Goal: Task Accomplishment & Management: Complete application form

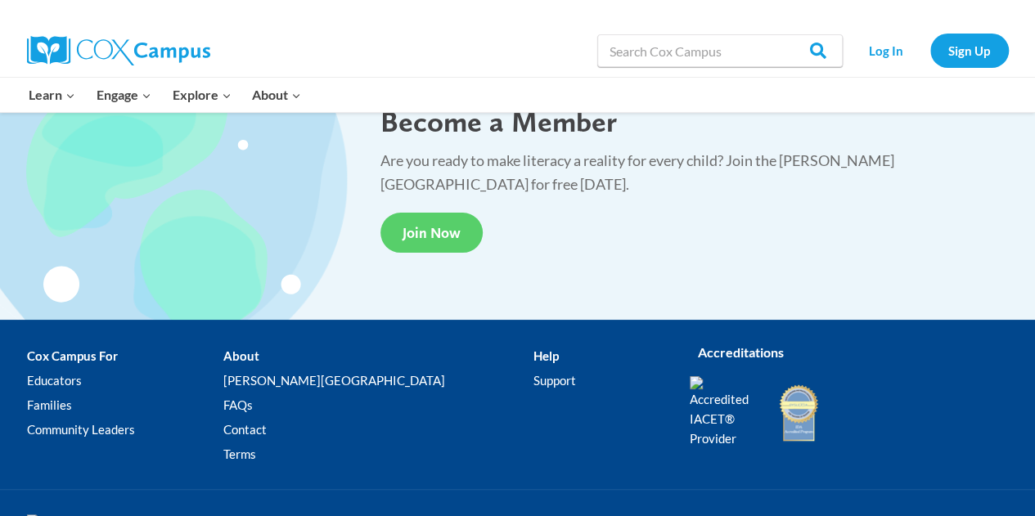
scroll to position [3187, 0]
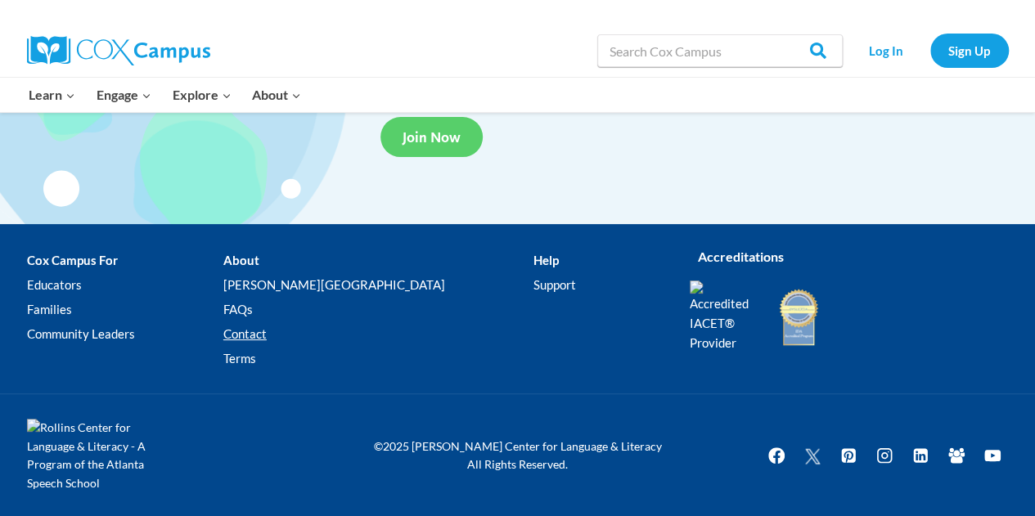
click at [291, 340] on link "Contact" at bounding box center [378, 334] width 310 height 25
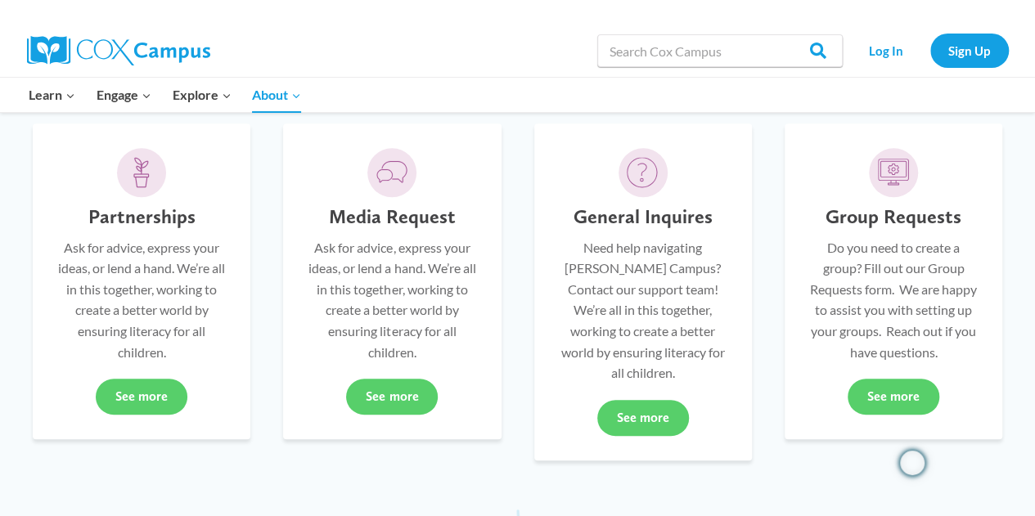
scroll to position [409, 0]
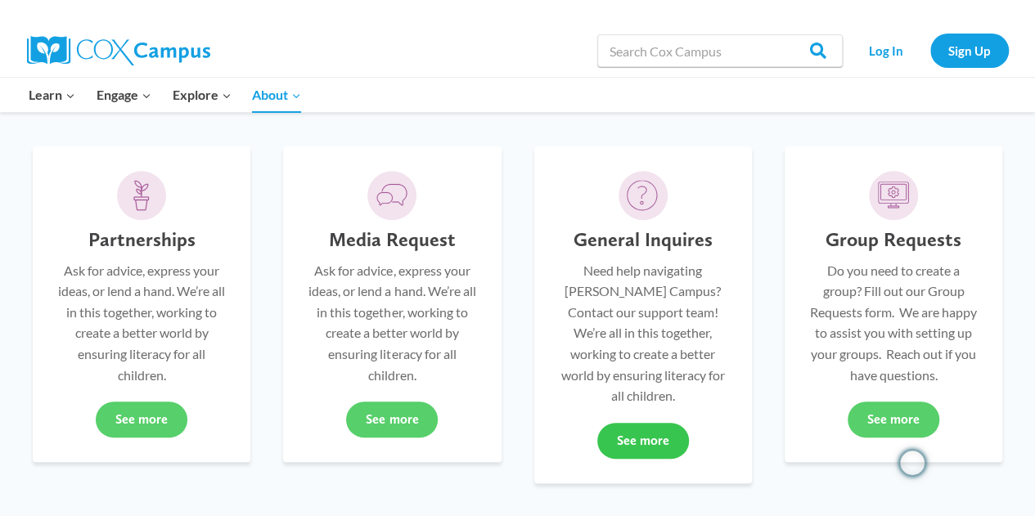
click at [629, 432] on link "See more" at bounding box center [643, 441] width 92 height 36
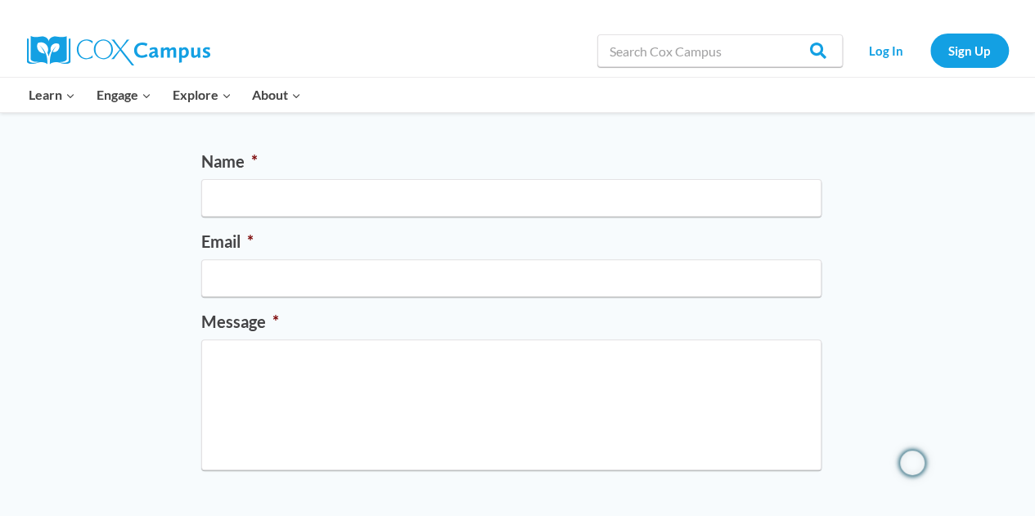
scroll to position [82, 0]
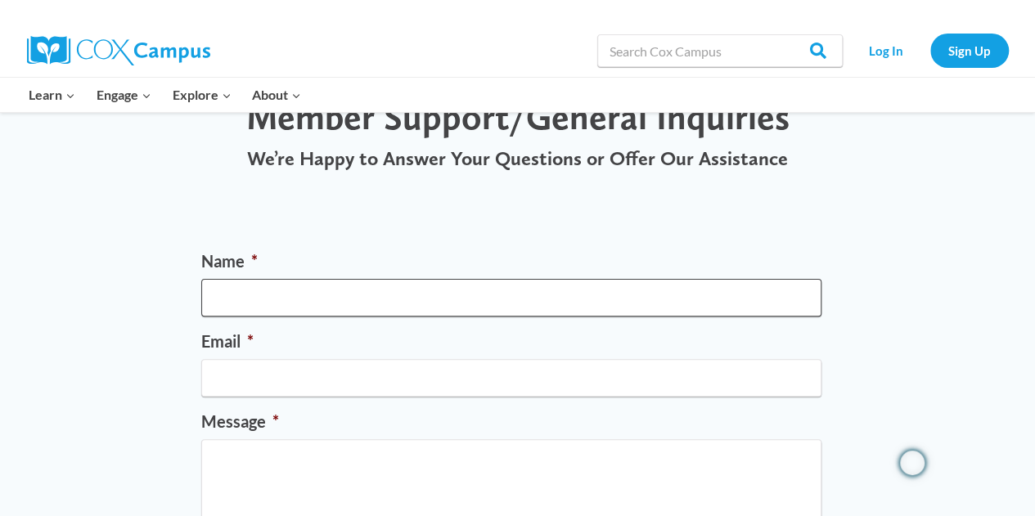
click at [450, 294] on input "Name *" at bounding box center [511, 298] width 620 height 38
drag, startPoint x: 450, startPoint y: 294, endPoint x: 379, endPoint y: 296, distance: 71.2
click at [380, 294] on input "Name *" at bounding box center [511, 298] width 620 height 38
type input "Kyle Korinek"
type input "kyle.korinek@trschools.k12.wi.us"
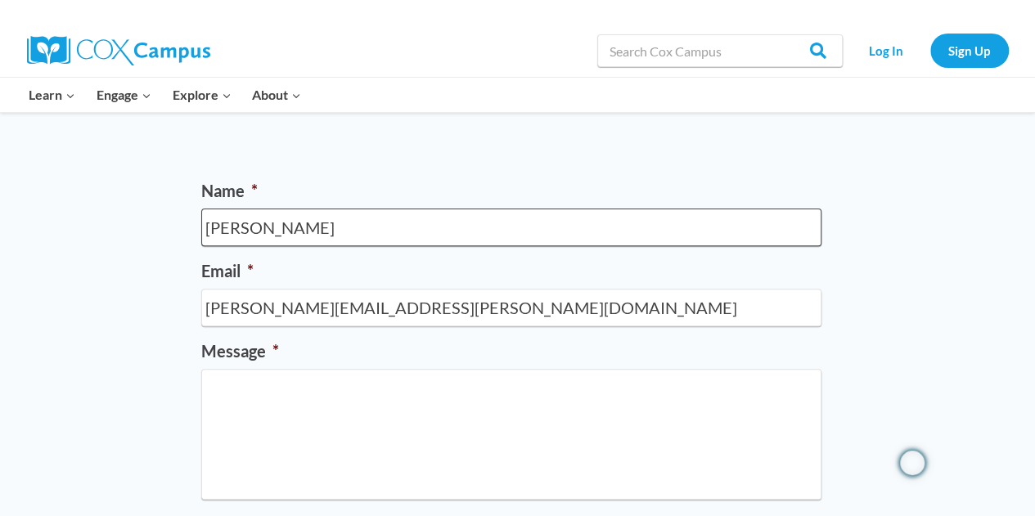
scroll to position [245, 0]
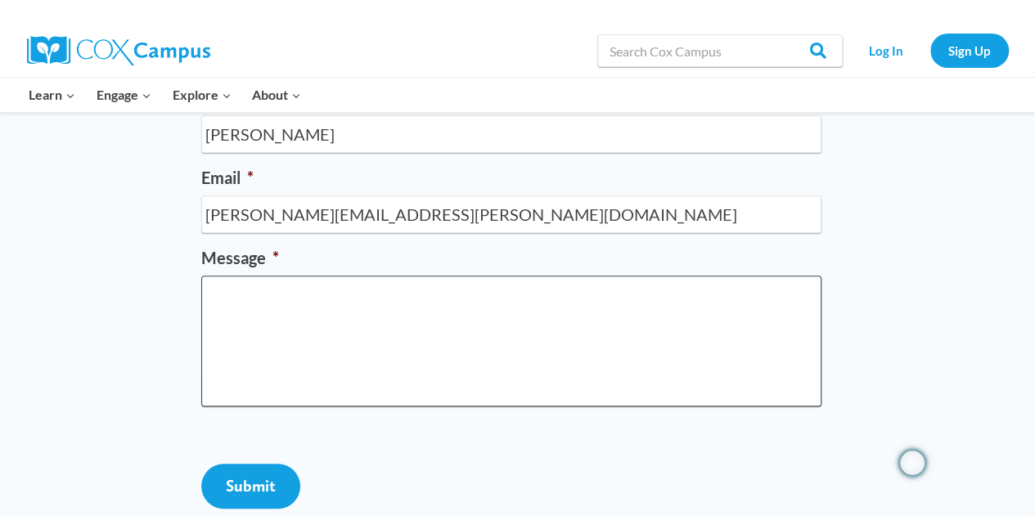
click at [366, 339] on textarea "Message *" at bounding box center [511, 341] width 620 height 131
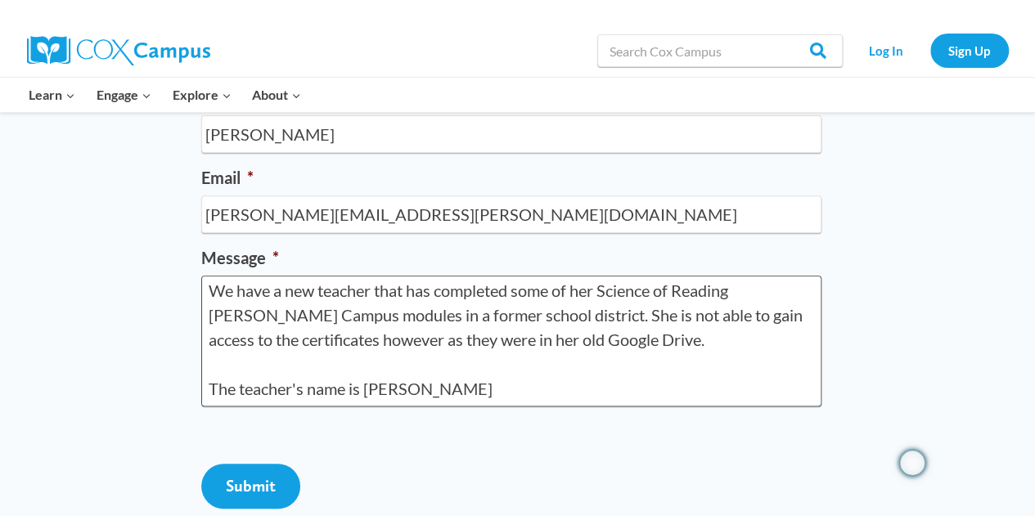
scroll to position [44, 0]
paste textarea "averbauwhede@sdb.k12.wi.us"
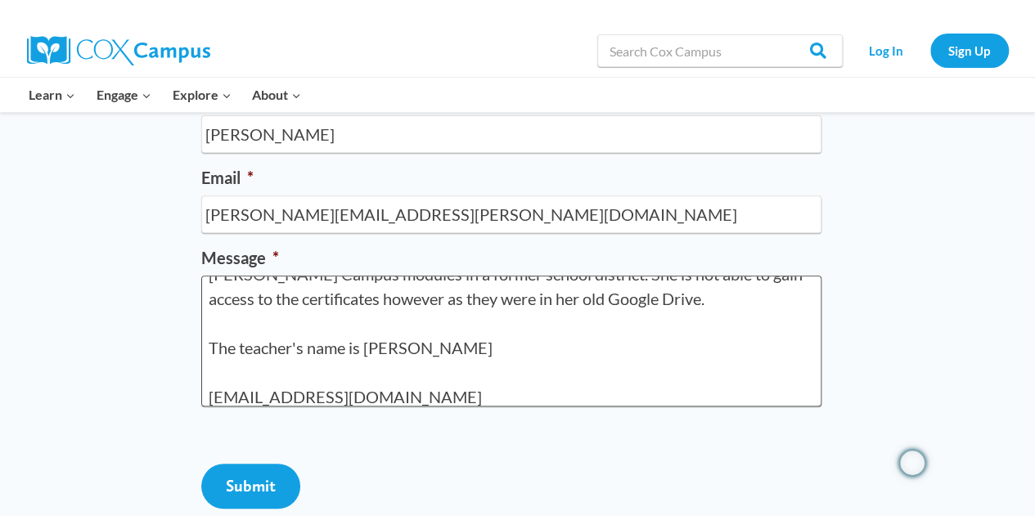
click at [474, 352] on textarea "We have a new teacher that has completed some of her Science of Reading Cox Cam…" at bounding box center [511, 341] width 620 height 131
click at [499, 397] on textarea "We have a new teacher that has completed some of her Science of Reading Cox Cam…" at bounding box center [511, 341] width 620 height 131
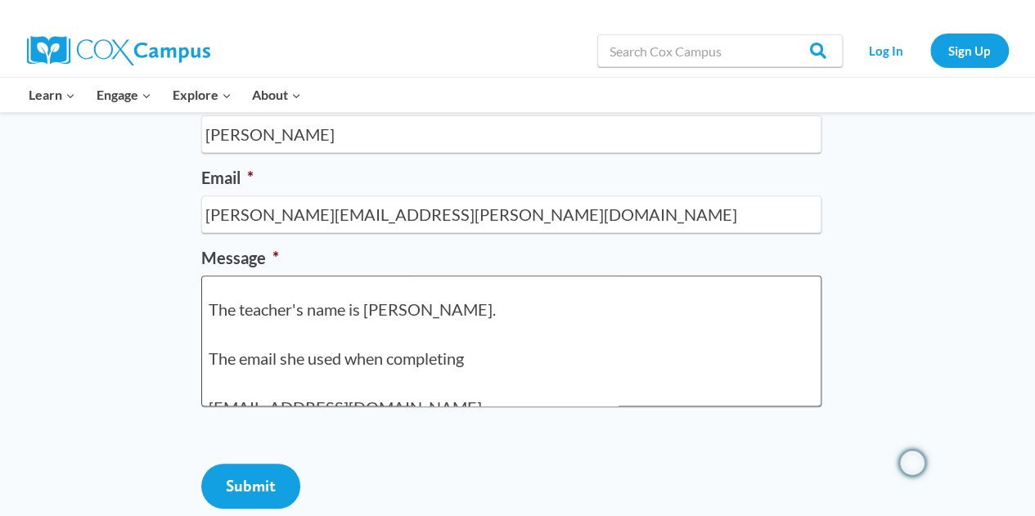
scroll to position [101, 0]
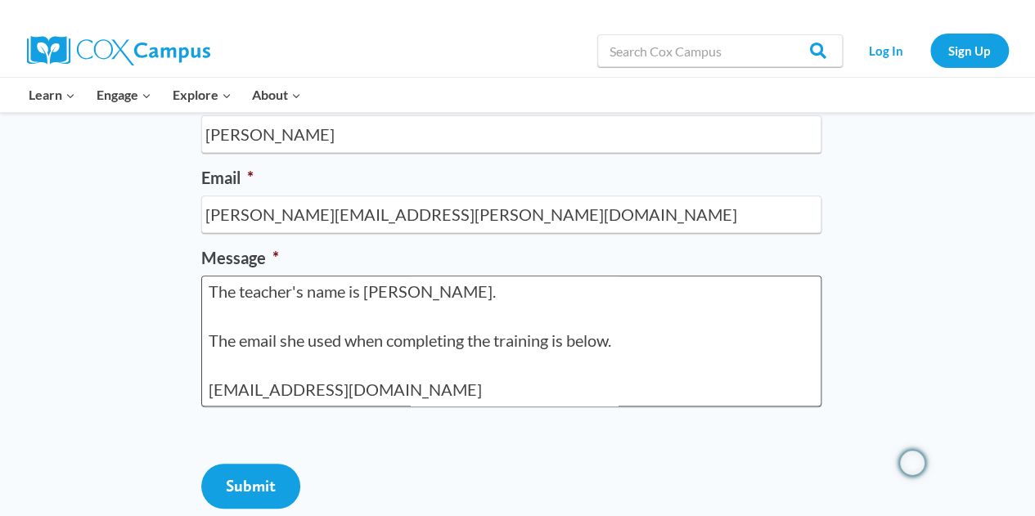
click at [581, 390] on textarea "We have a new teacher that has completed some of her Science of Reading Cox Cam…" at bounding box center [511, 341] width 620 height 131
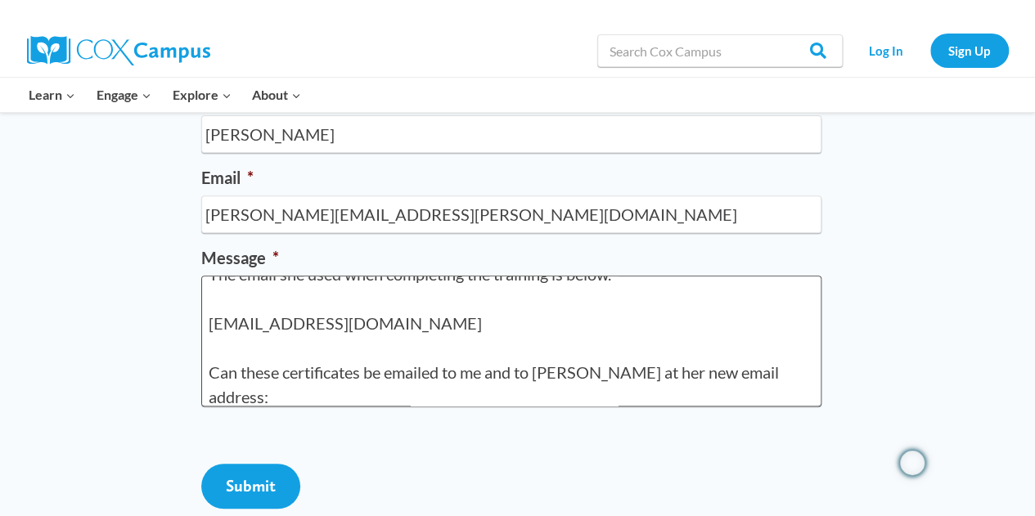
scroll to position [191, 0]
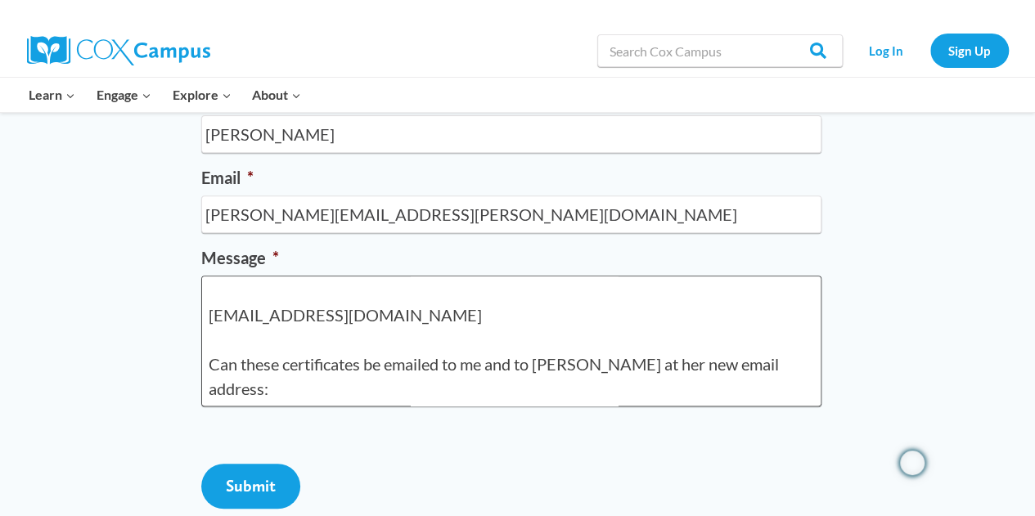
drag, startPoint x: 438, startPoint y: 306, endPoint x: 160, endPoint y: 305, distance: 277.3
click at [160, 305] on div "Name * Kyle Korinek Email * kyle.korinek@trschools.k12.wi.us Message * We have …" at bounding box center [517, 307] width 1035 height 534
click at [221, 390] on textarea "We have a new teacher that has completed some of her Science of Reading Cox Cam…" at bounding box center [511, 341] width 620 height 131
paste textarea "averbauwhede@sdb.k12.wi.us"
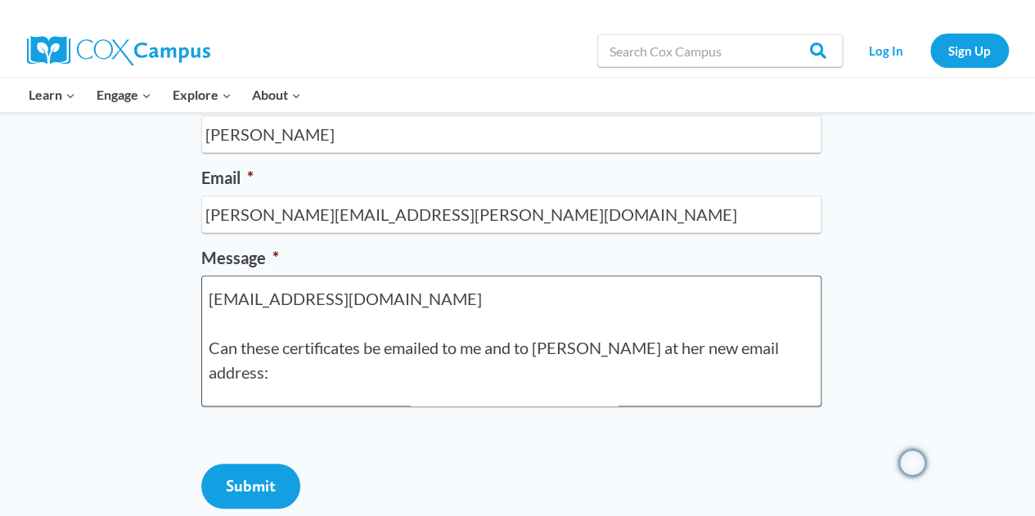
click at [222, 400] on textarea "We have a new teacher that has completed some of her Science of Reading Cox Cam…" at bounding box center [511, 341] width 620 height 131
click at [215, 402] on textarea "We have a new teacher that has completed some of her Science of Reading Cox Cam…" at bounding box center [511, 341] width 620 height 131
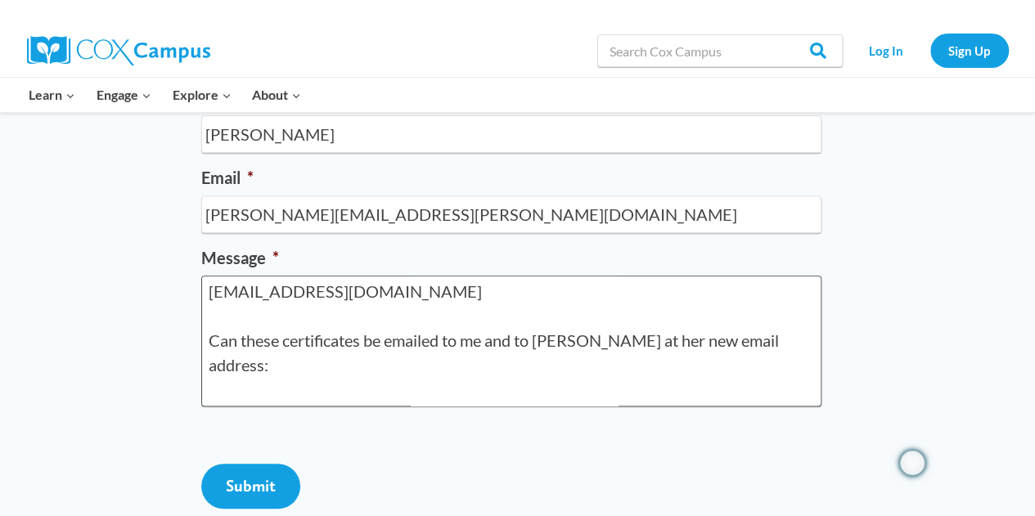
click at [394, 398] on textarea "We have a new teacher that has completed some of her Science of Reading Cox Cam…" at bounding box center [511, 341] width 620 height 131
click at [395, 390] on textarea "We have a new teacher that has completed some of her Science of Reading Cox Cam…" at bounding box center [511, 341] width 620 height 131
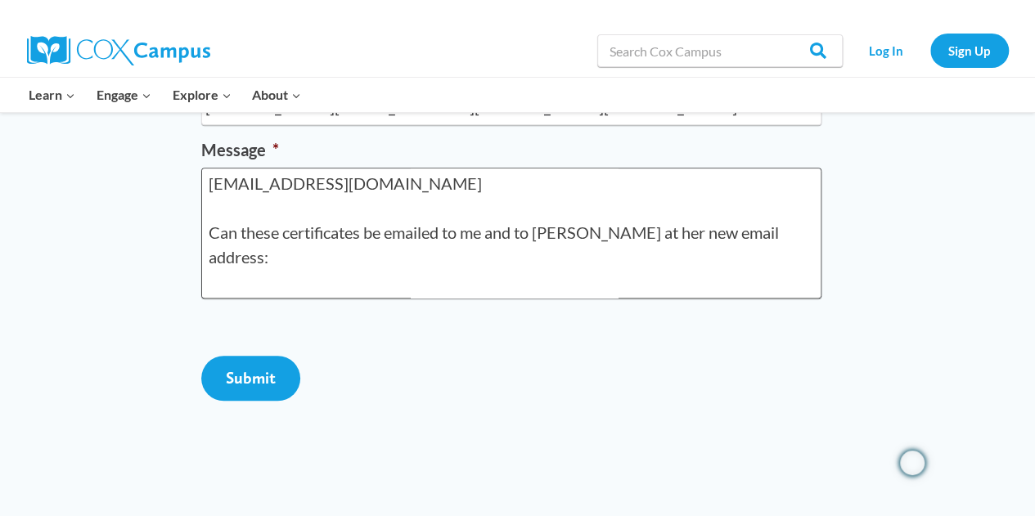
scroll to position [573, 0]
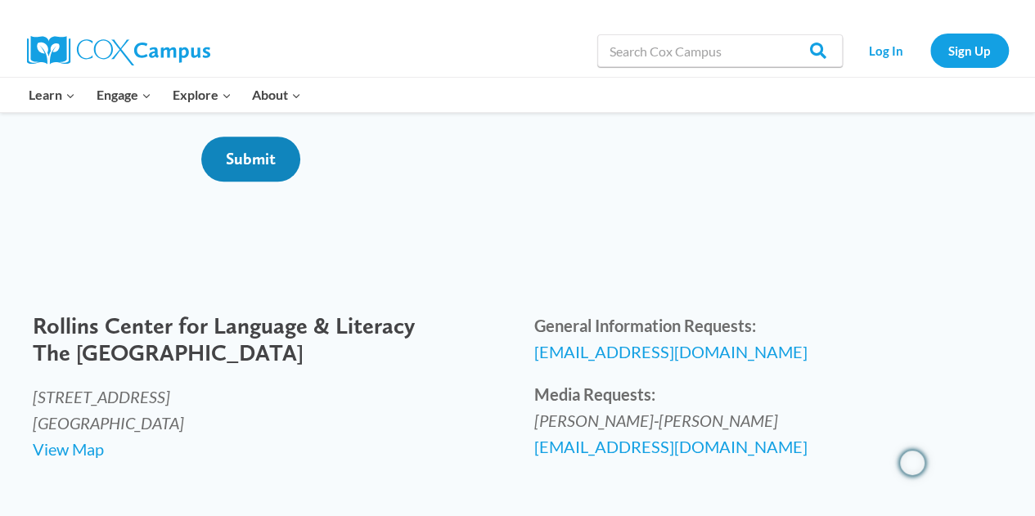
type textarea "We have a new teacher that has completed some of her Science of Reading Cox Cam…"
click at [249, 182] on input "Submit" at bounding box center [250, 159] width 99 height 45
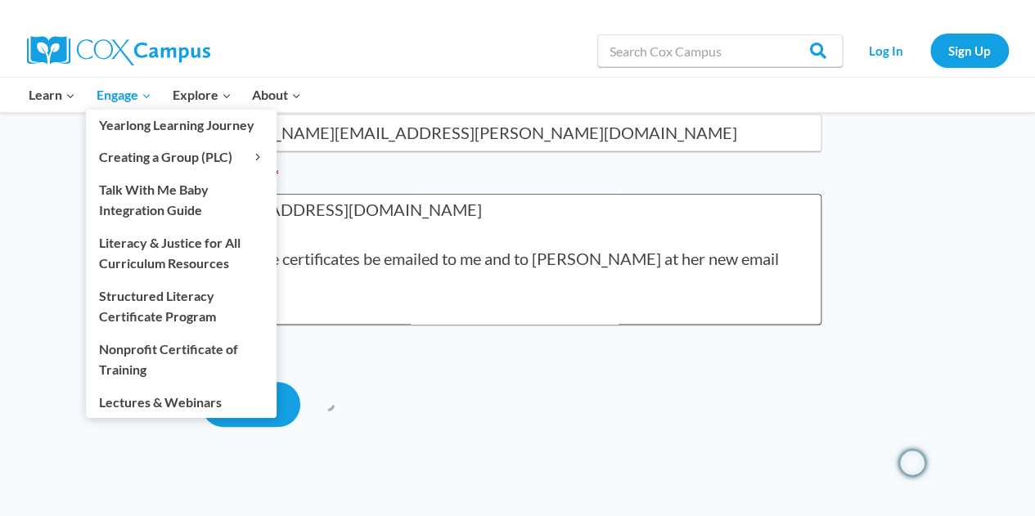
scroll to position [0, 0]
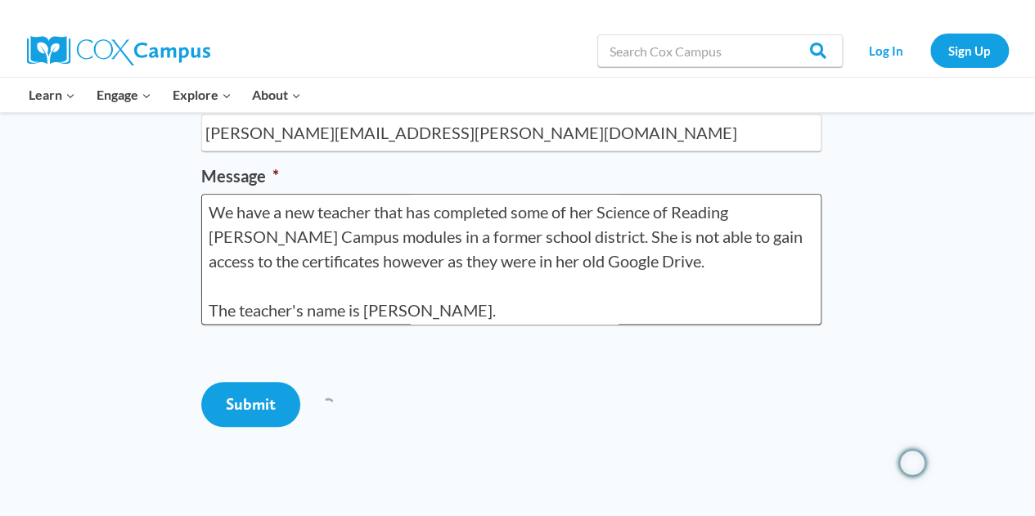
drag, startPoint x: 538, startPoint y: 314, endPoint x: 138, endPoint y: 63, distance: 472.2
click at [138, 63] on div "Skip to content Search in https://coxcampus.org/ Search Search Log In Sign Up L…" at bounding box center [517, 369] width 1035 height 1393
click at [551, 310] on textarea "We have a new teacher that has completed some of her Science of Reading [PERSON…" at bounding box center [511, 259] width 620 height 131
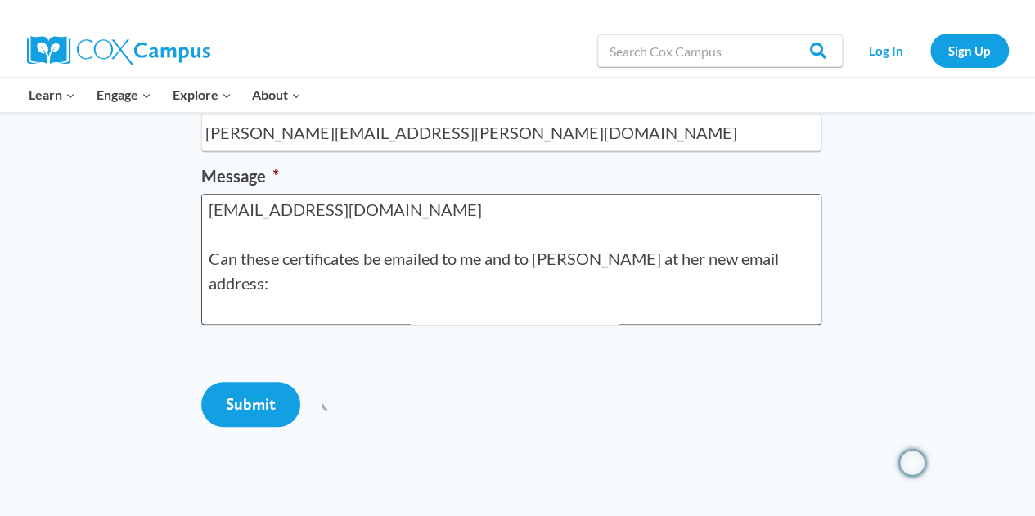
drag, startPoint x: 208, startPoint y: 209, endPoint x: 600, endPoint y: 472, distance: 472.7
click at [600, 435] on form "Name * Kyle Korinek Email * kyle.korinek@trschools.k12.wi.us Message * We have …" at bounding box center [517, 219] width 633 height 431
click at [586, 382] on div at bounding box center [517, 369] width 633 height 26
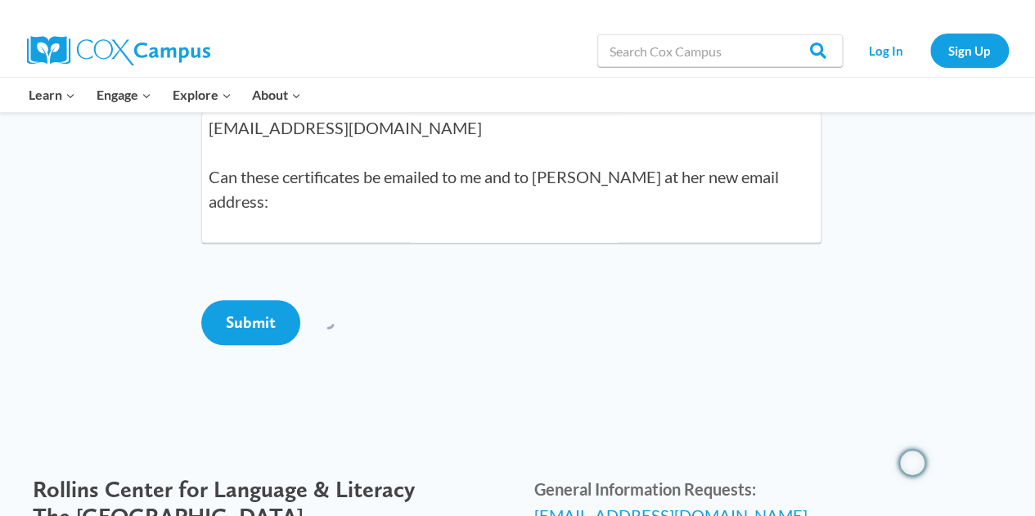
scroll to position [409, 0]
click at [588, 274] on div at bounding box center [517, 274] width 633 height 0
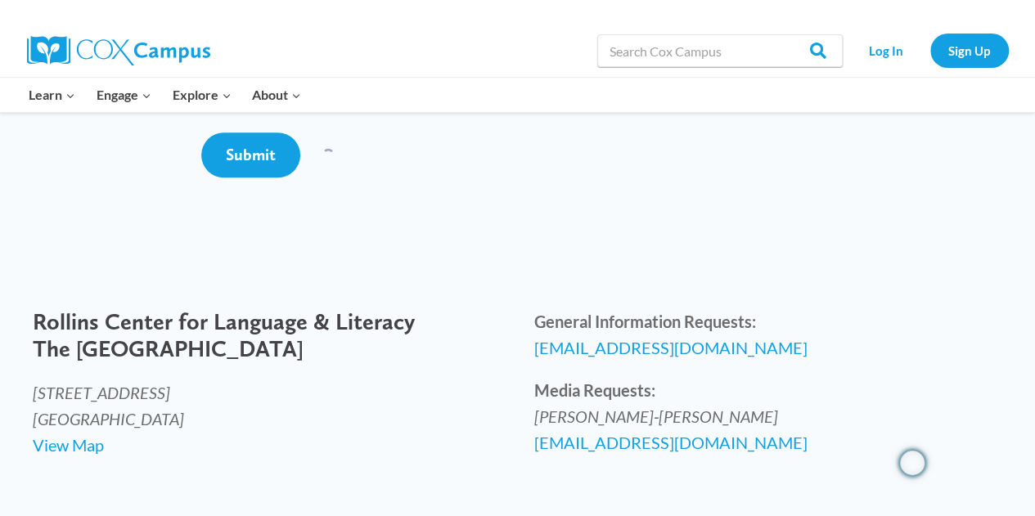
scroll to position [491, 0]
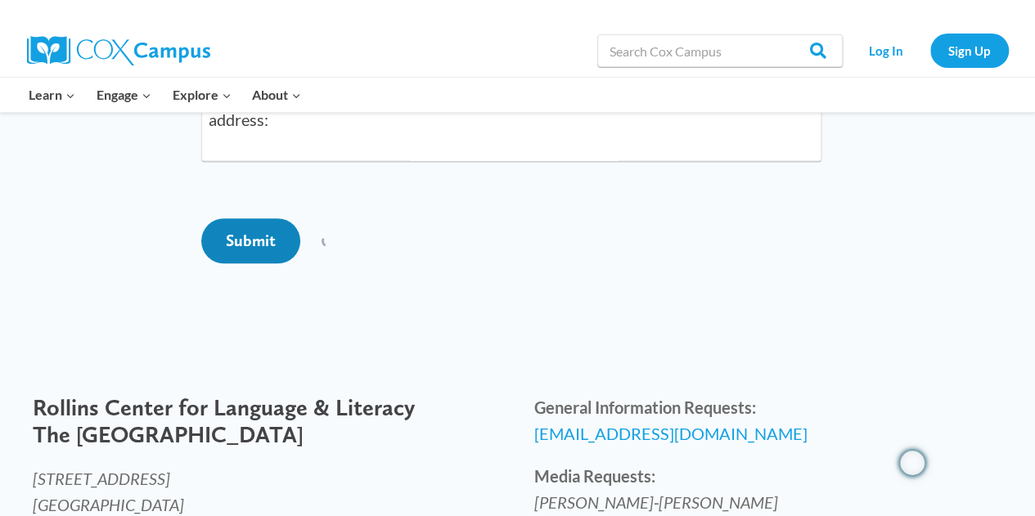
click at [254, 263] on input "Submit" at bounding box center [250, 240] width 99 height 45
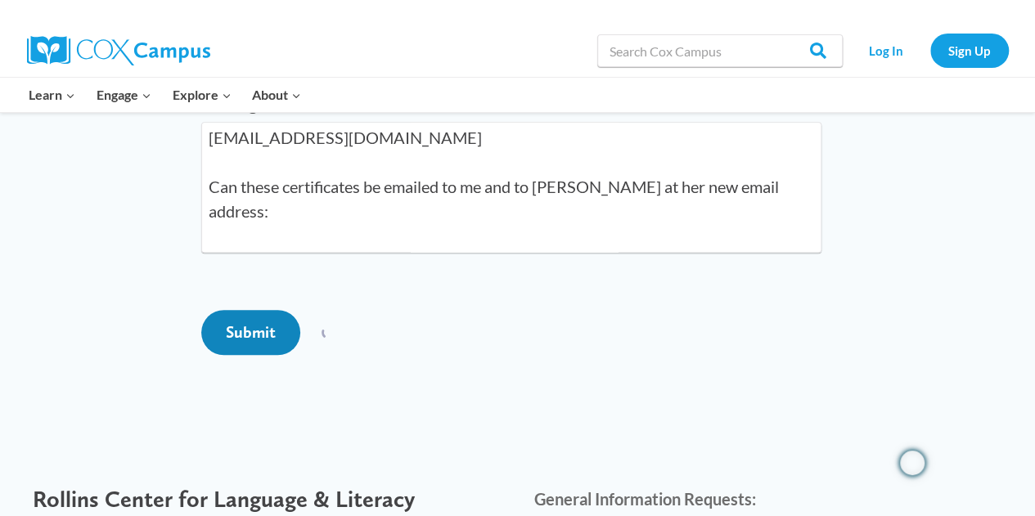
scroll to position [409, 0]
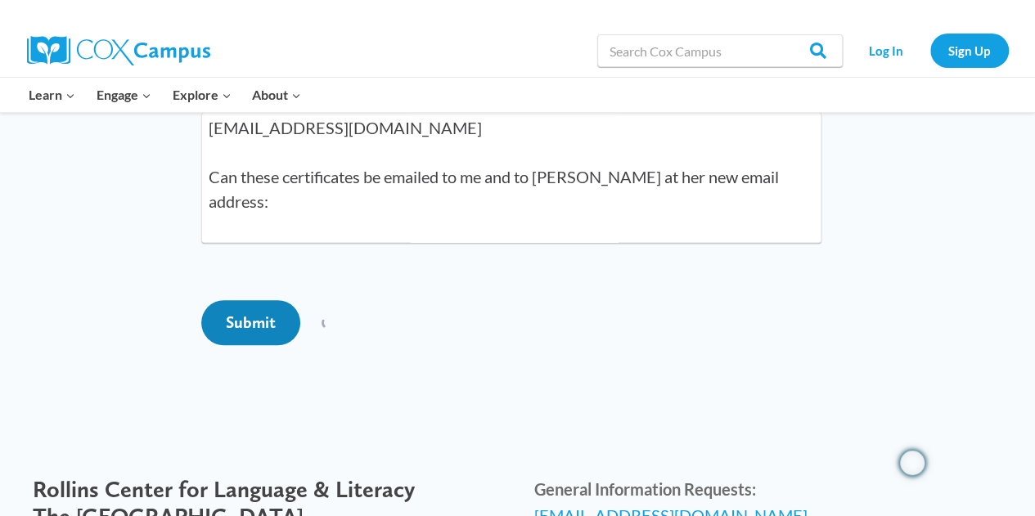
click at [259, 345] on input "Submit" at bounding box center [250, 322] width 99 height 45
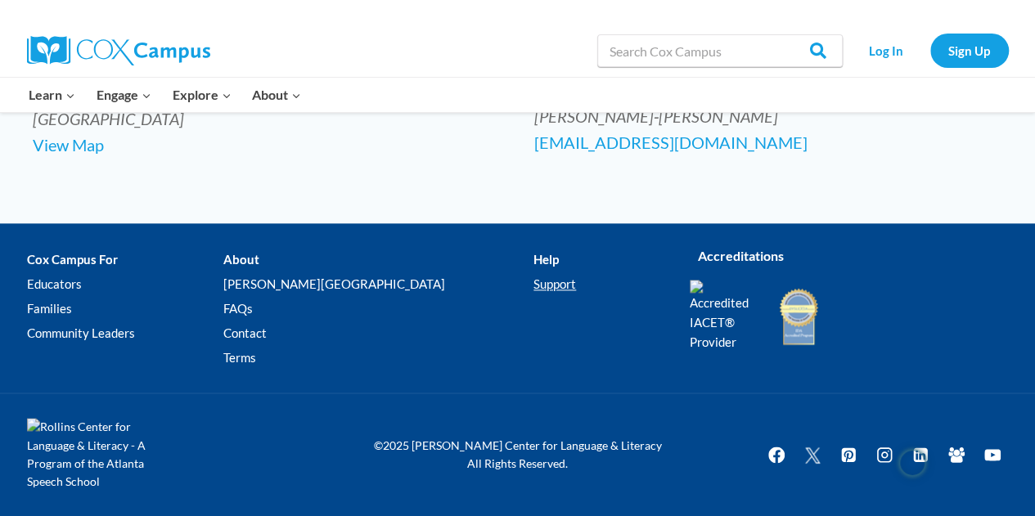
scroll to position [936, 0]
drag, startPoint x: 288, startPoint y: 335, endPoint x: 298, endPoint y: 335, distance: 9.8
click at [288, 335] on link "Contact" at bounding box center [378, 333] width 310 height 25
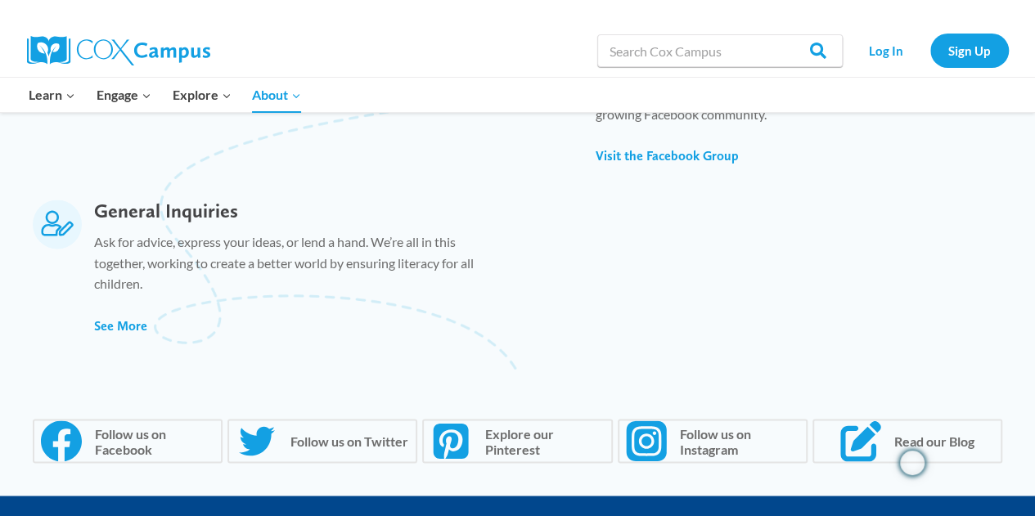
scroll to position [1145, 0]
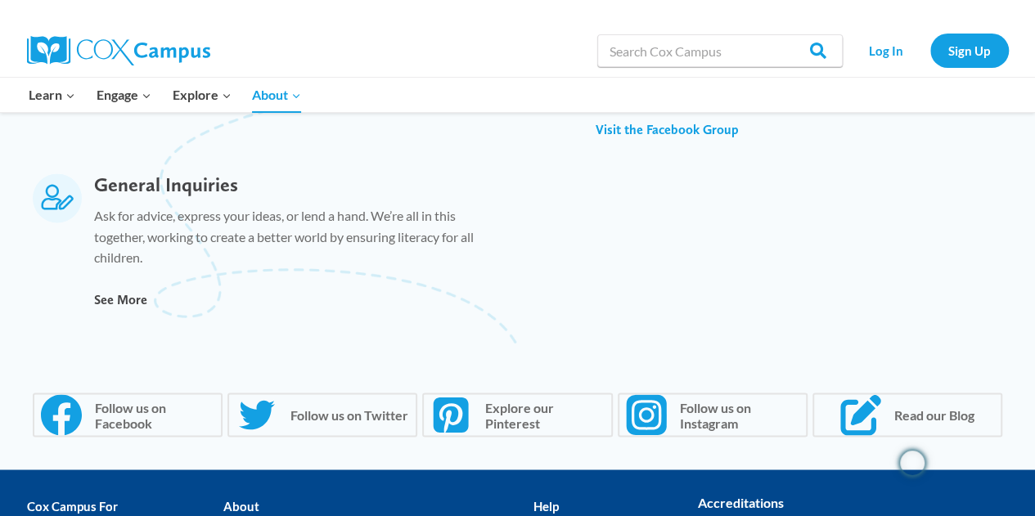
click at [138, 304] on span "See More" at bounding box center [120, 300] width 53 height 16
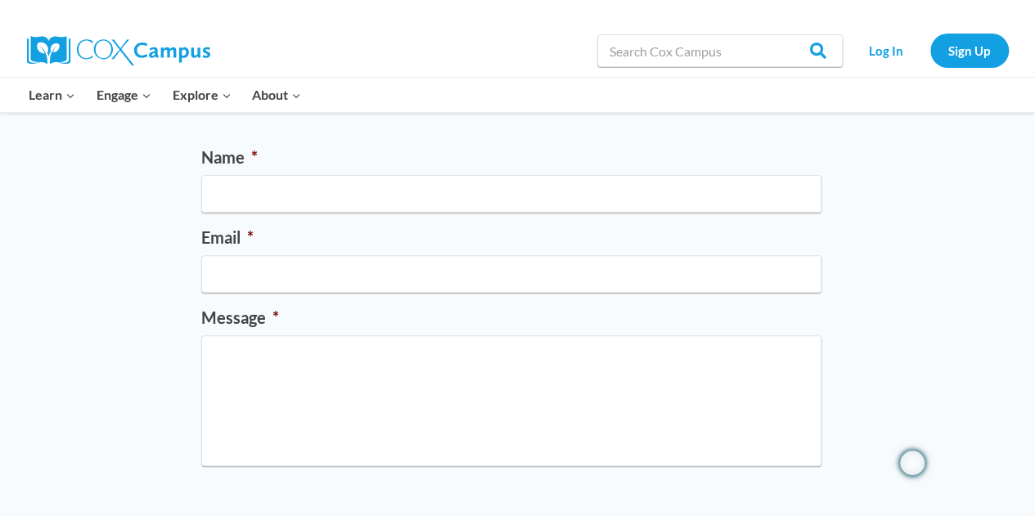
scroll to position [327, 0]
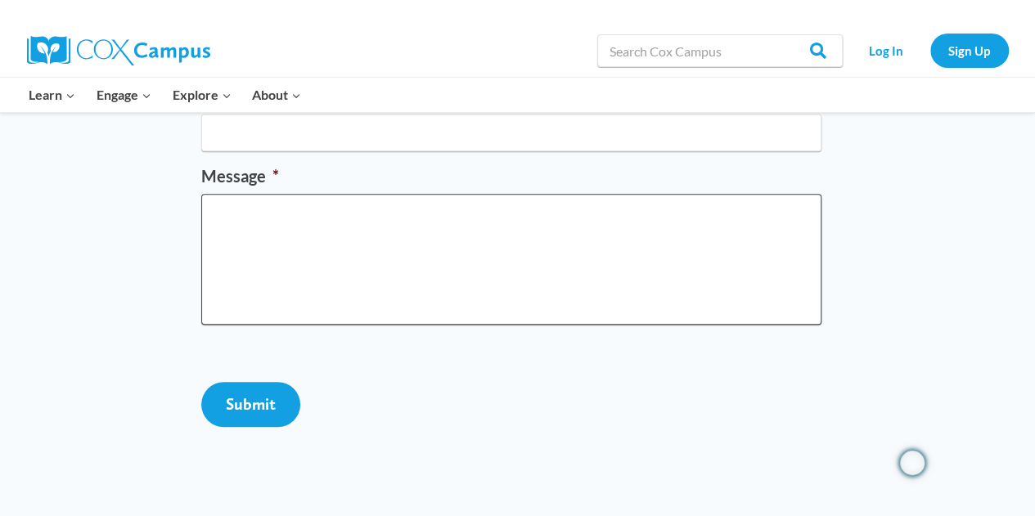
click at [259, 318] on textarea "Message *" at bounding box center [511, 259] width 620 height 131
paste textarea "We have a new teacher that has completed some of her Science of Reading [PERSON…"
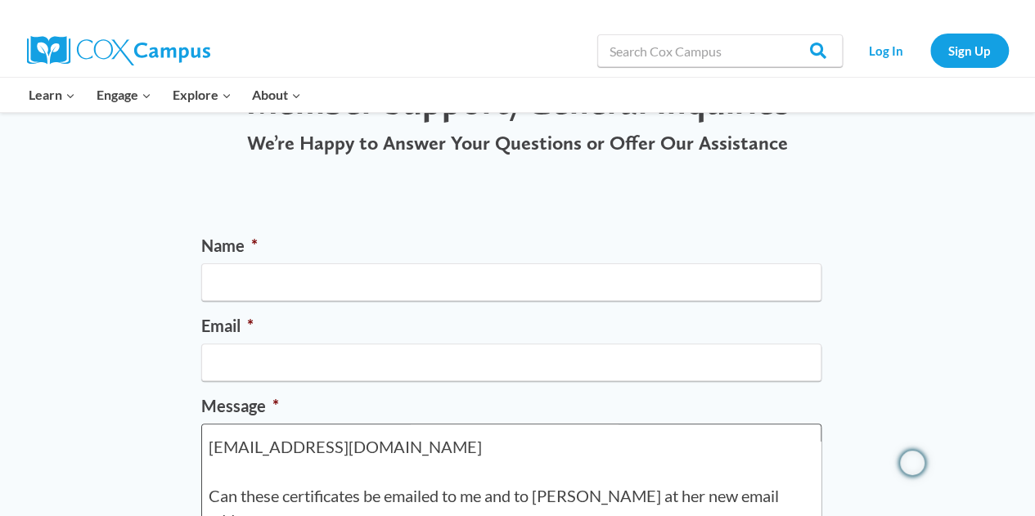
scroll to position [0, 0]
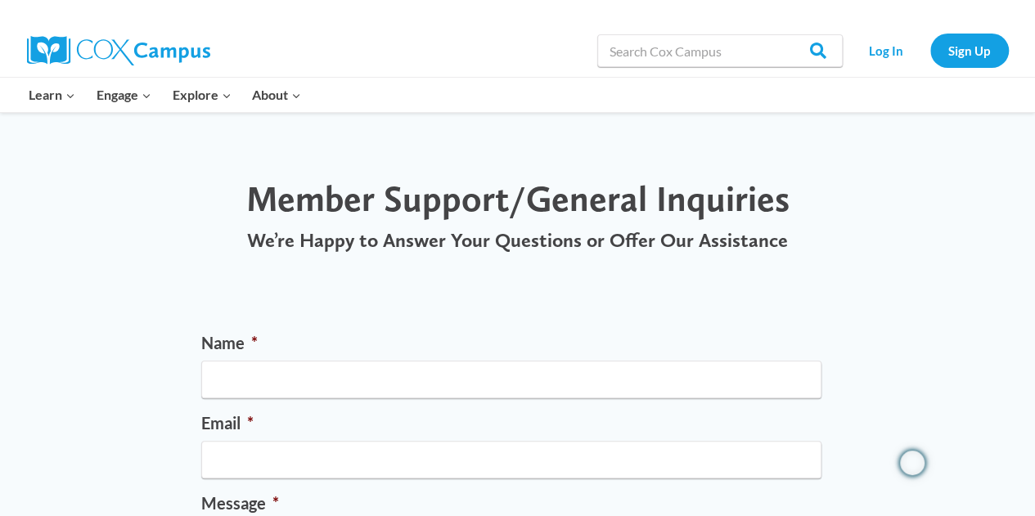
type textarea "We have a new teacher that has completed some of her Science of Reading [PERSON…"
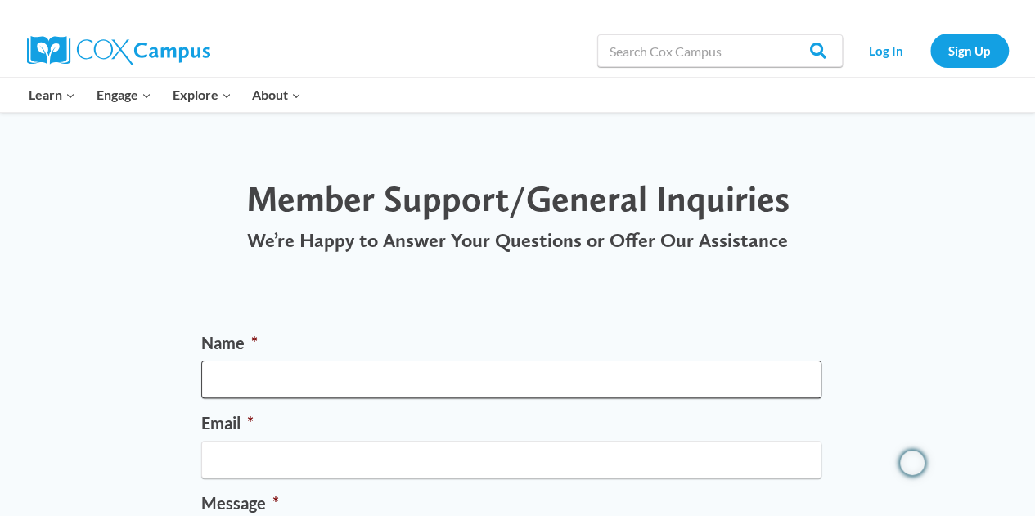
click at [487, 377] on input "Name *" at bounding box center [511, 380] width 620 height 38
type input "[PERSON_NAME]"
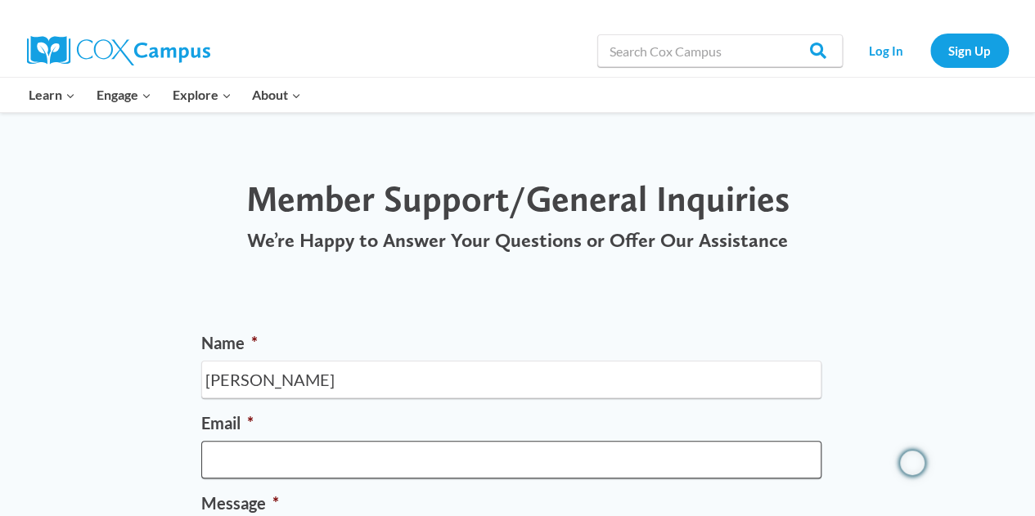
type input "[PERSON_NAME][EMAIL_ADDRESS][PERSON_NAME][DOMAIN_NAME]"
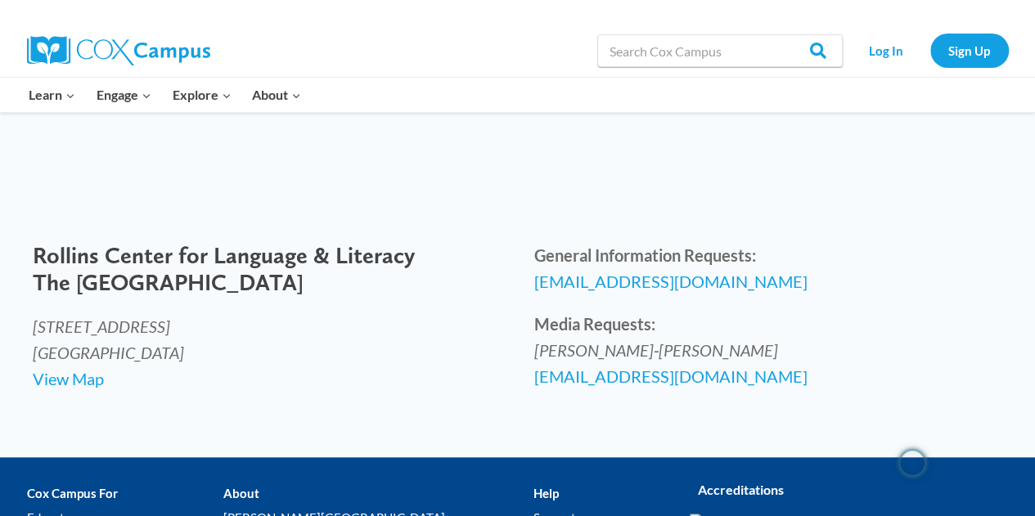
scroll to position [654, 0]
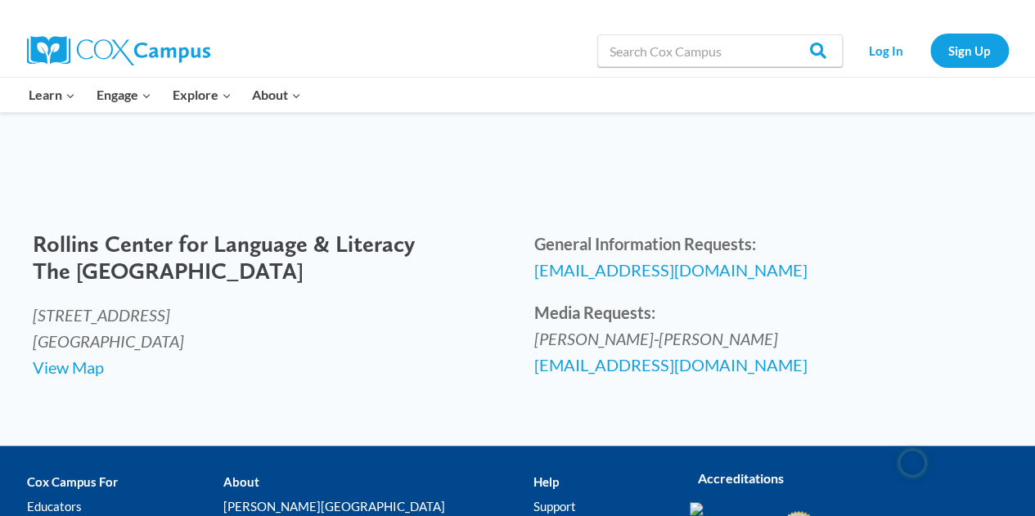
click at [270, 100] on input "Submit" at bounding box center [250, 77] width 99 height 45
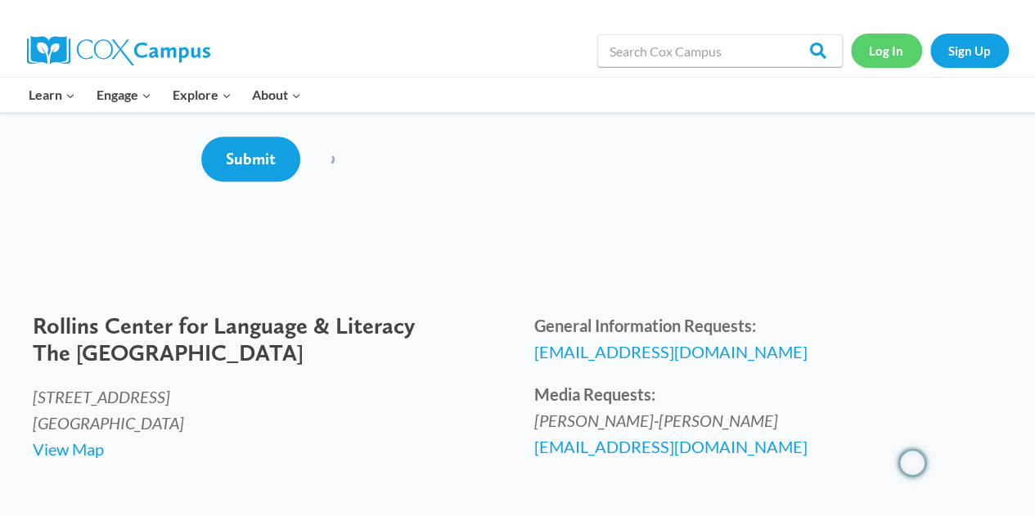
click at [892, 50] on link "Log In" at bounding box center [886, 51] width 71 height 34
